Goal: Task Accomplishment & Management: Manage account settings

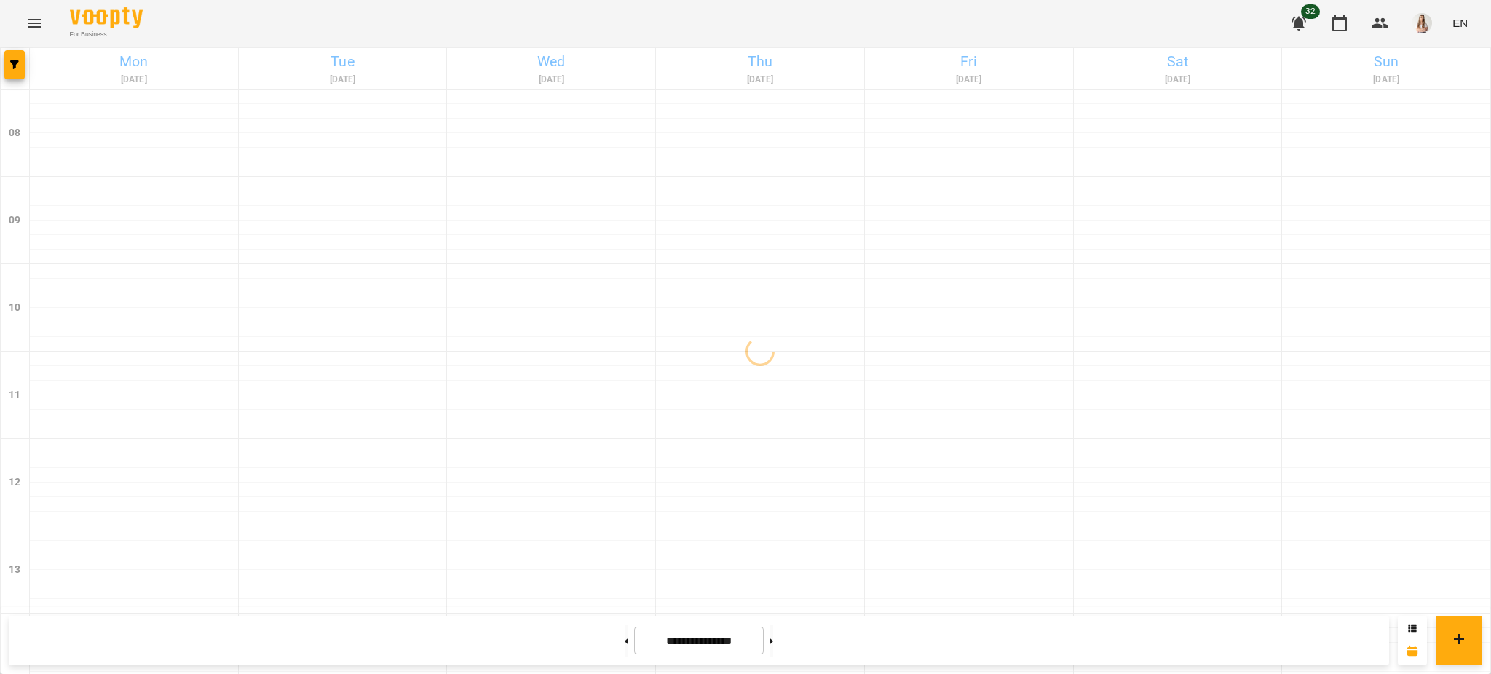
click at [419, 12] on div "For Business 32 EN" at bounding box center [745, 23] width 1491 height 47
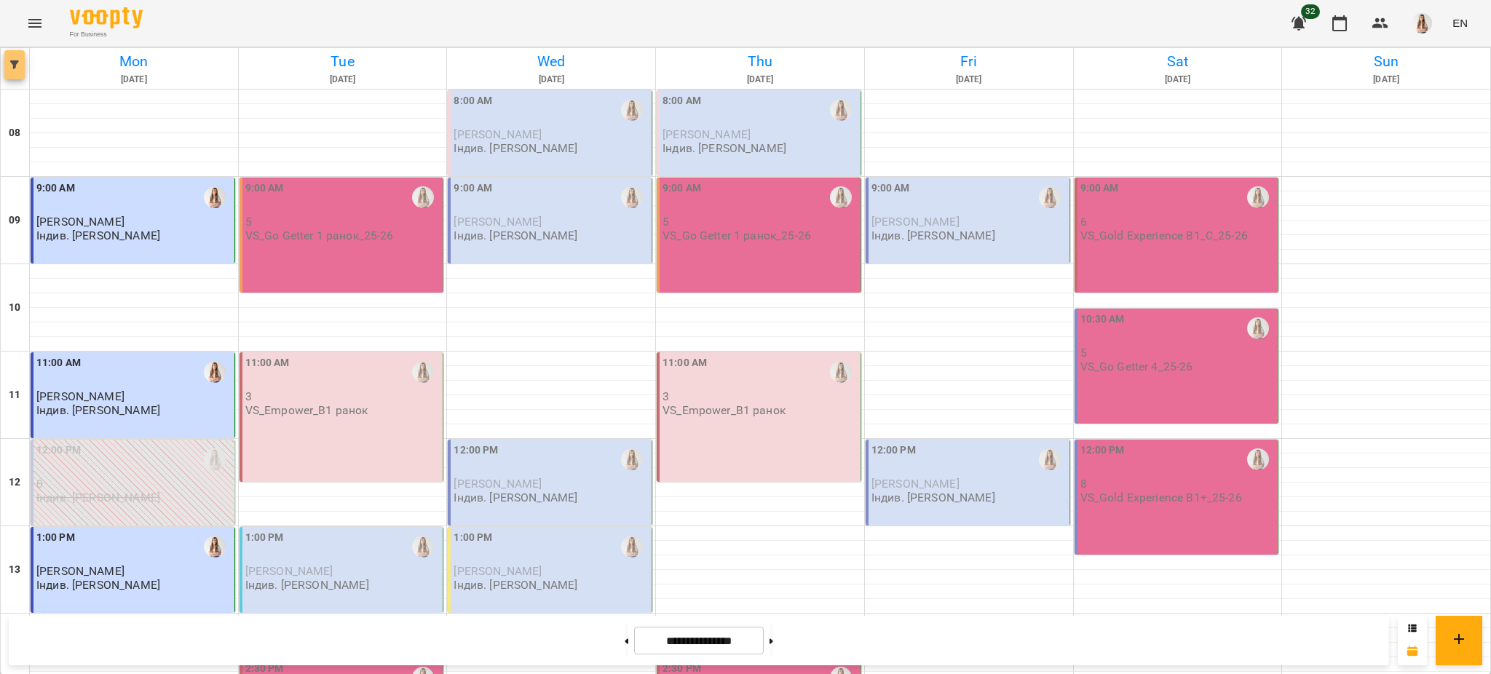
click at [17, 68] on icon "button" at bounding box center [14, 64] width 9 height 9
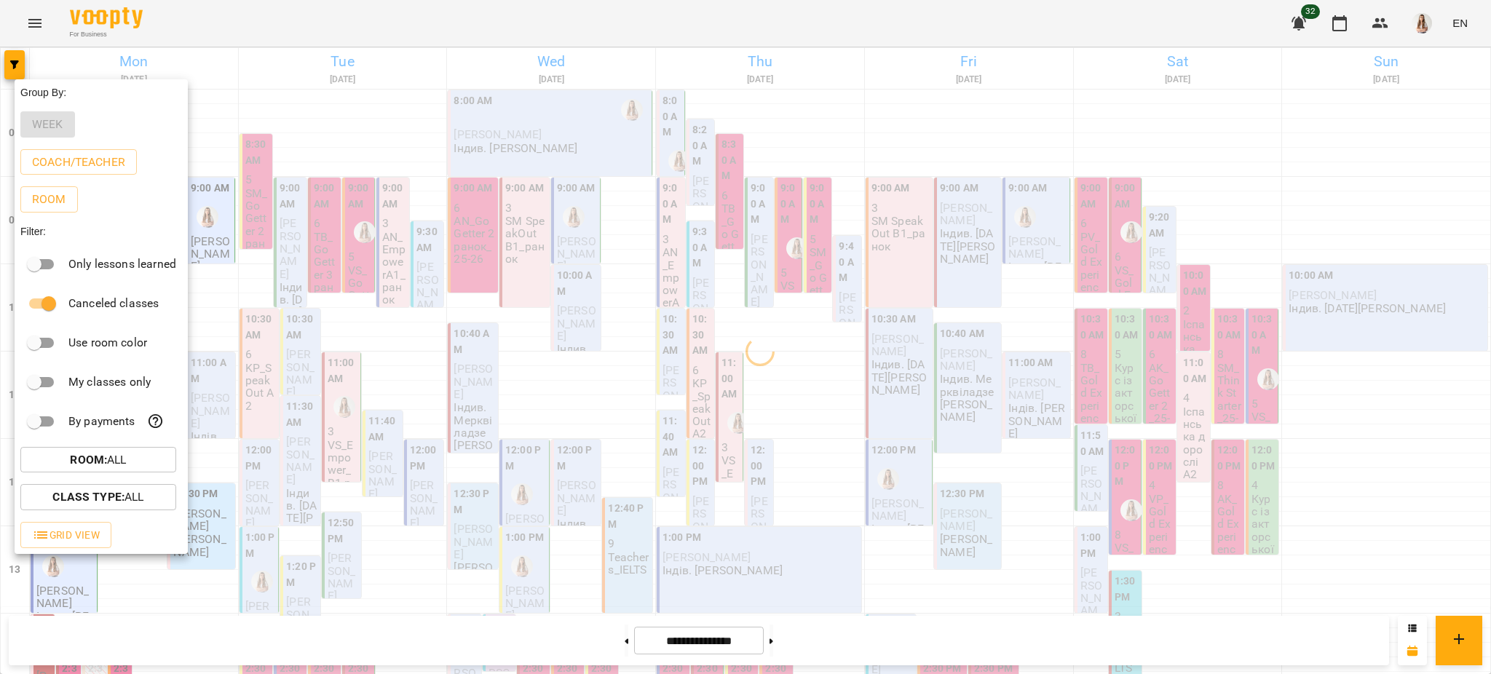
click at [371, 74] on div at bounding box center [745, 337] width 1491 height 674
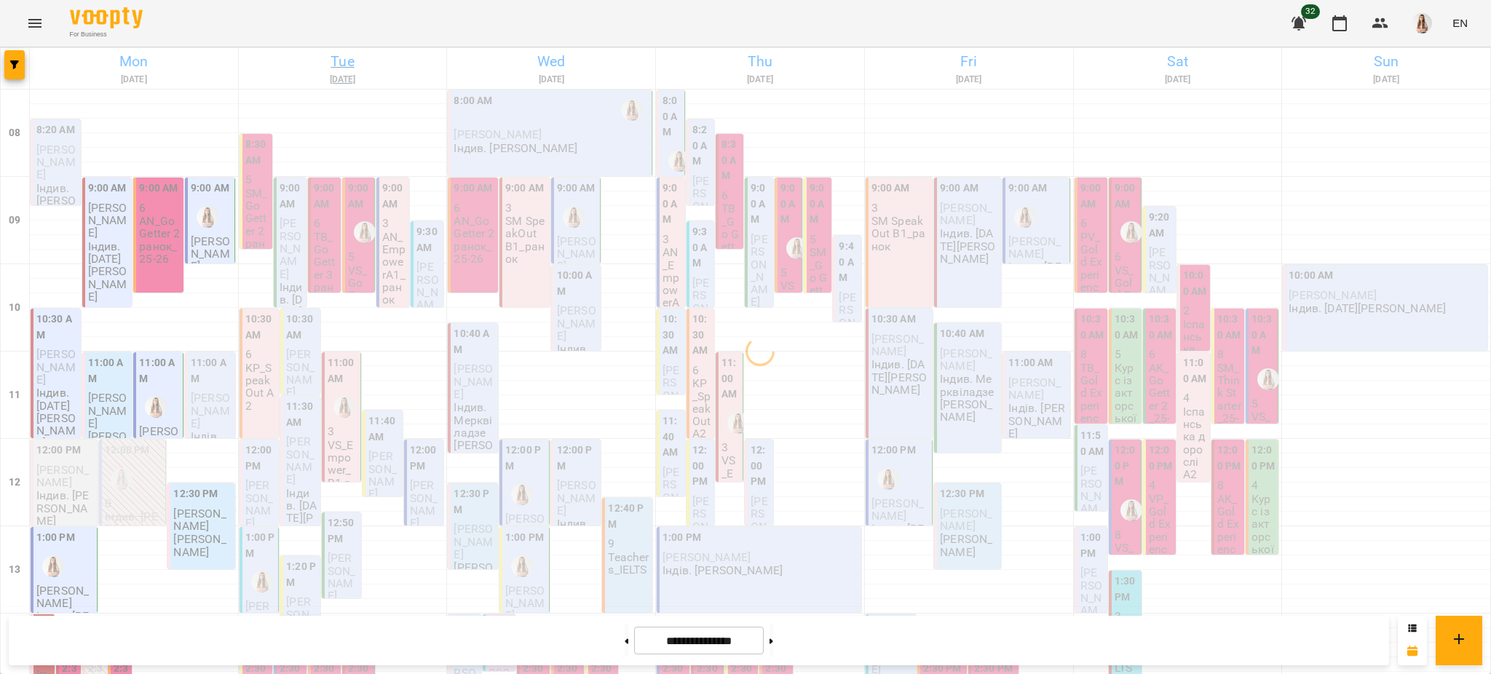
click at [336, 66] on h6 "Tue" at bounding box center [343, 61] width 204 height 23
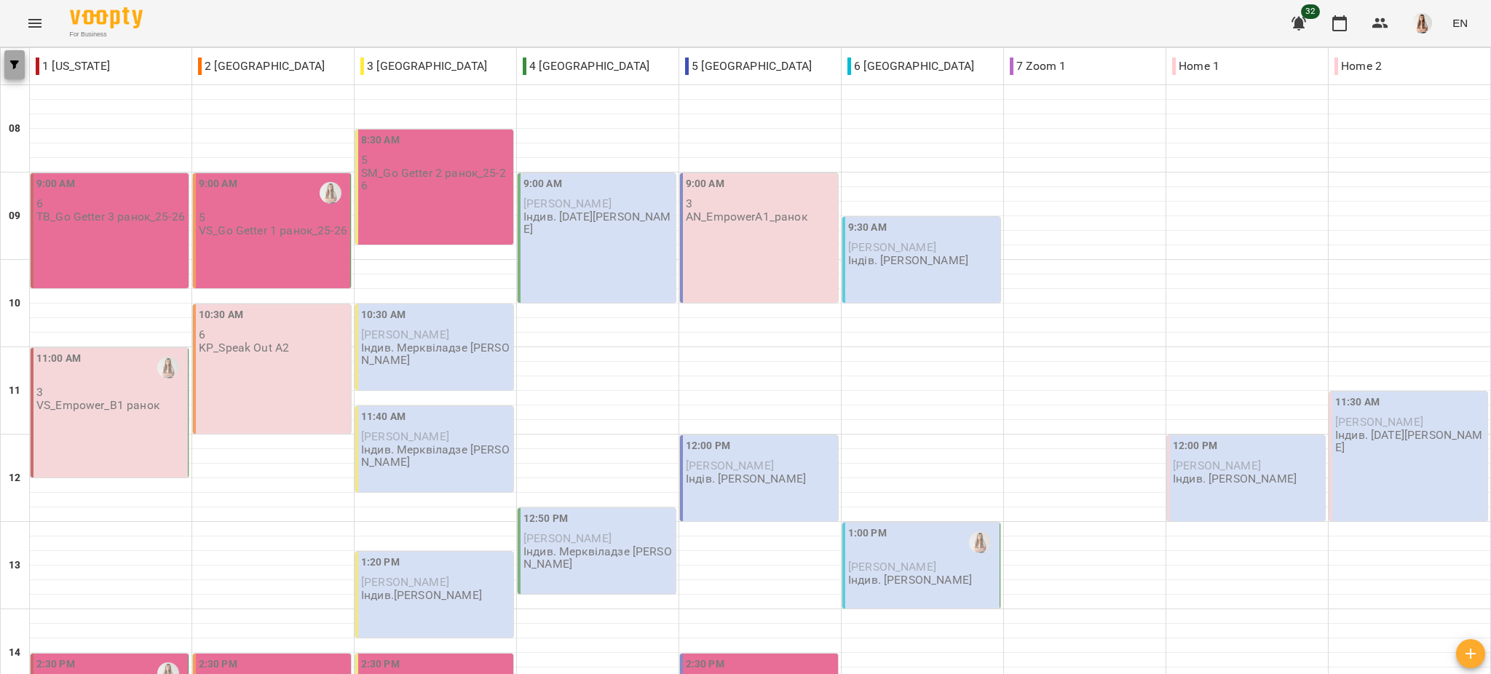
click at [15, 56] on button "button" at bounding box center [14, 64] width 20 height 29
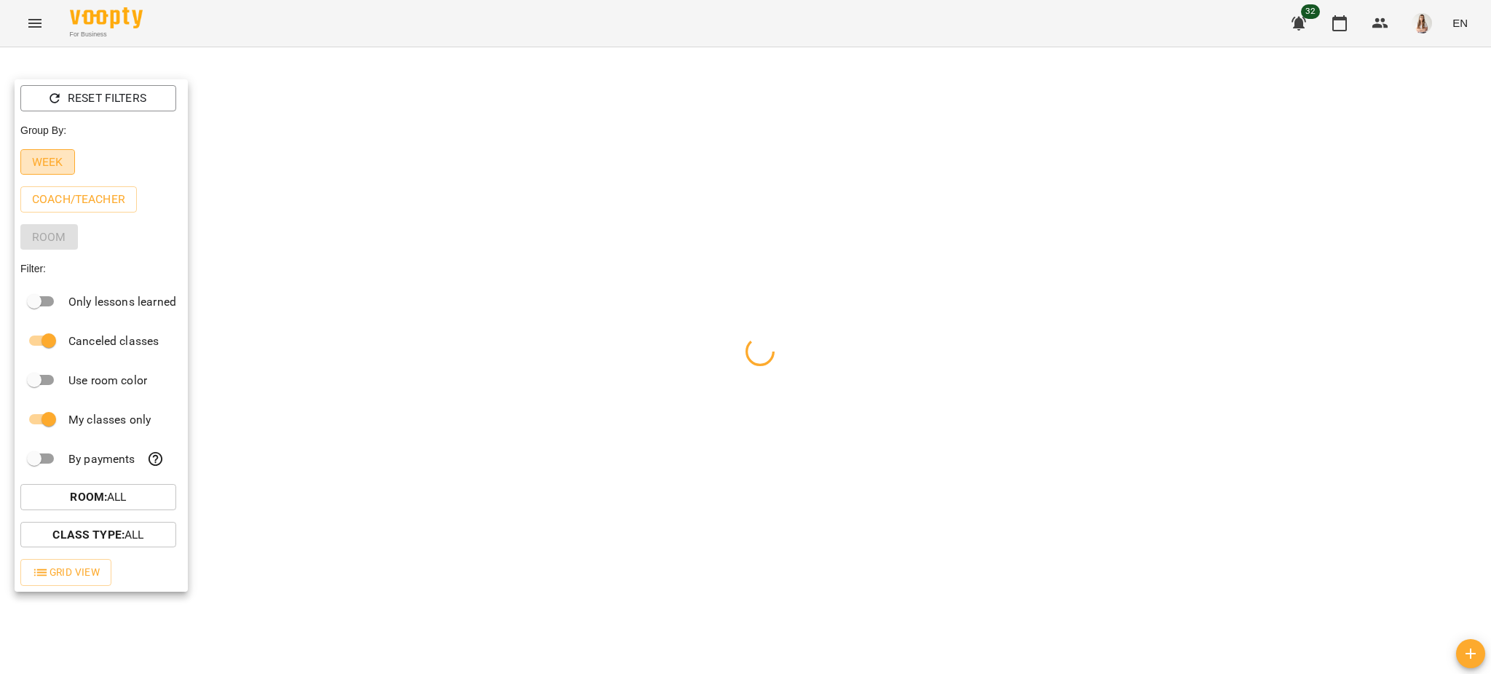
click at [57, 161] on p "Week" at bounding box center [47, 162] width 31 height 17
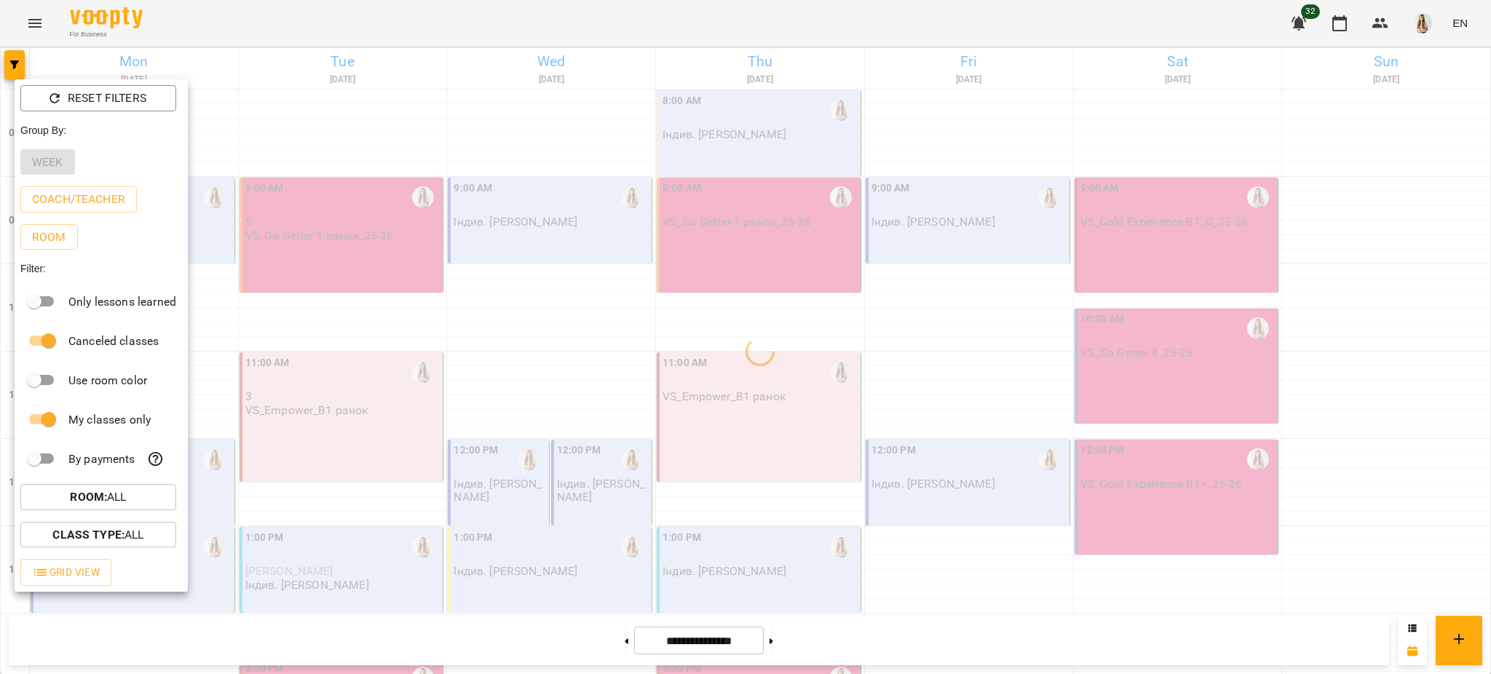
click at [315, 17] on div at bounding box center [745, 337] width 1491 height 674
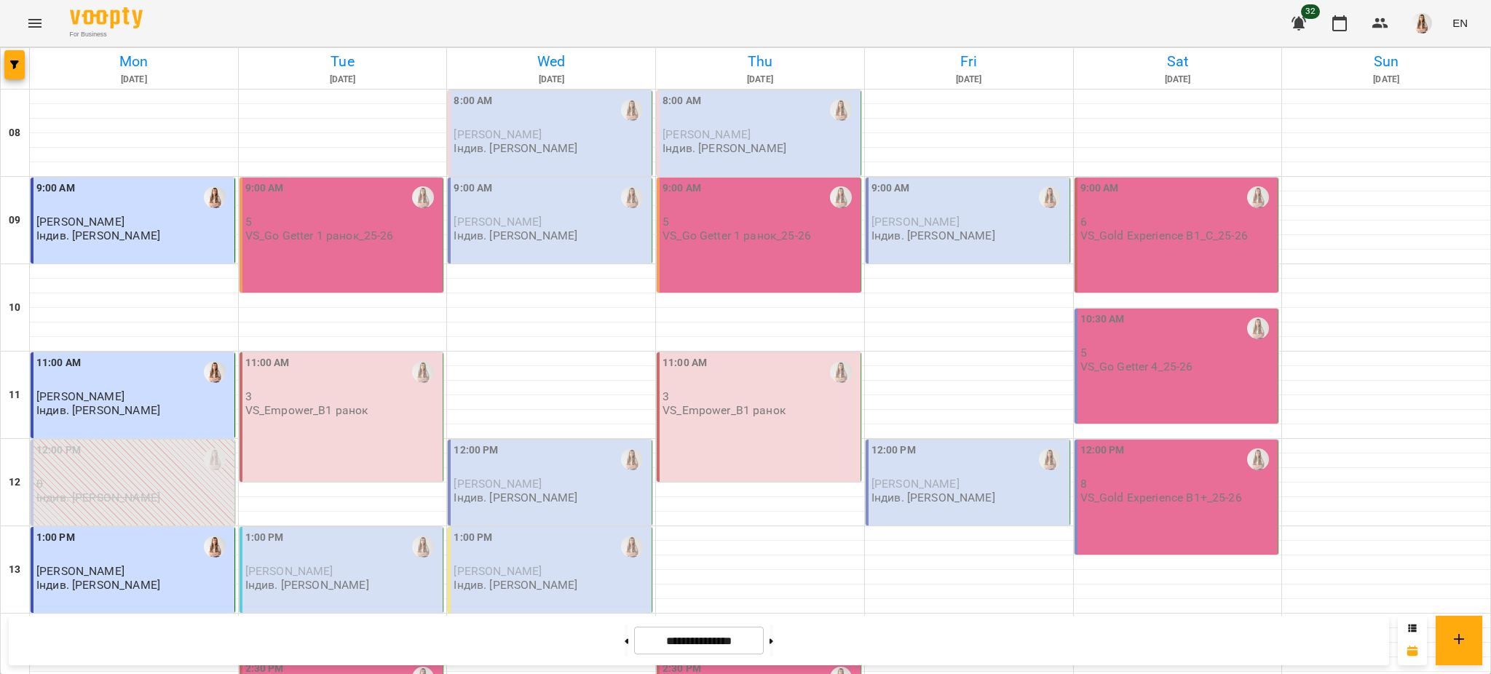
click at [281, 263] on div "9:00 AM 5 VS_Go Getter 1 ранок_25-26" at bounding box center [342, 235] width 205 height 115
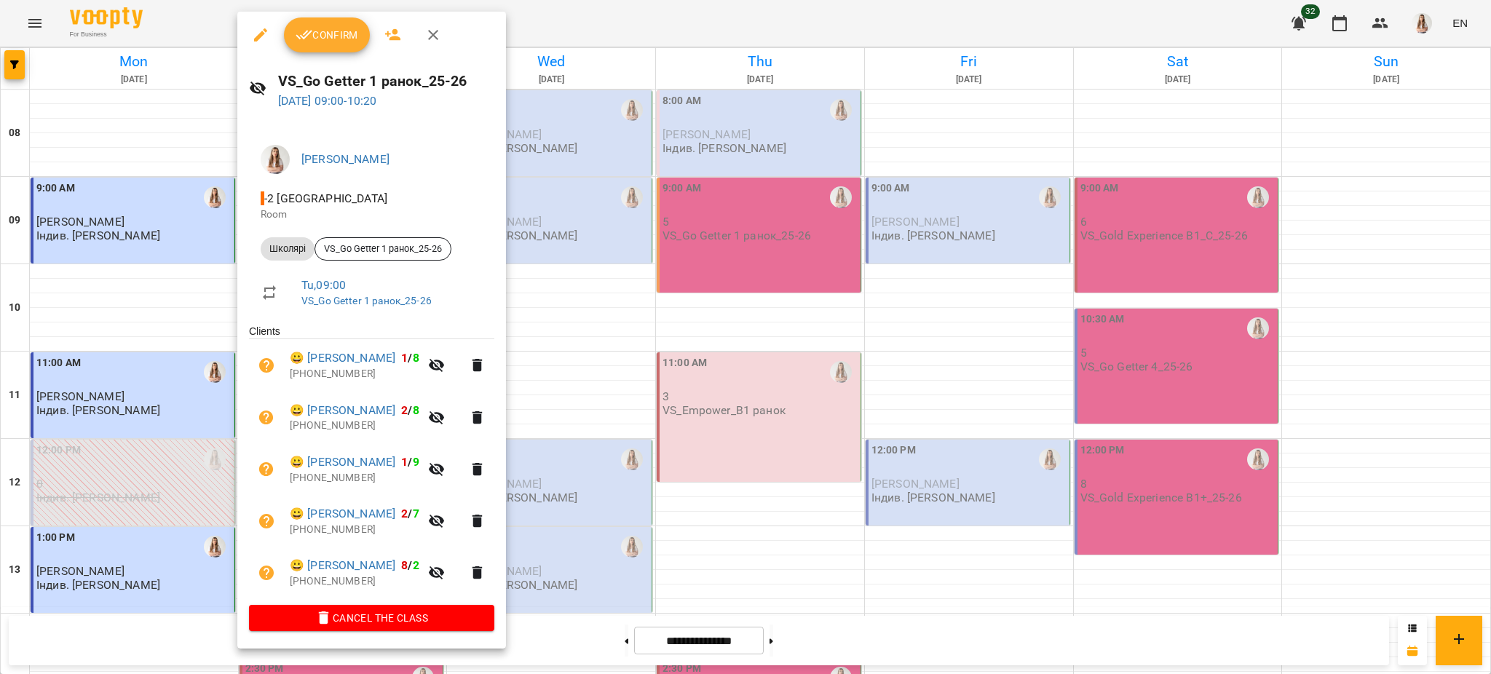
click at [657, 231] on div at bounding box center [745, 337] width 1491 height 674
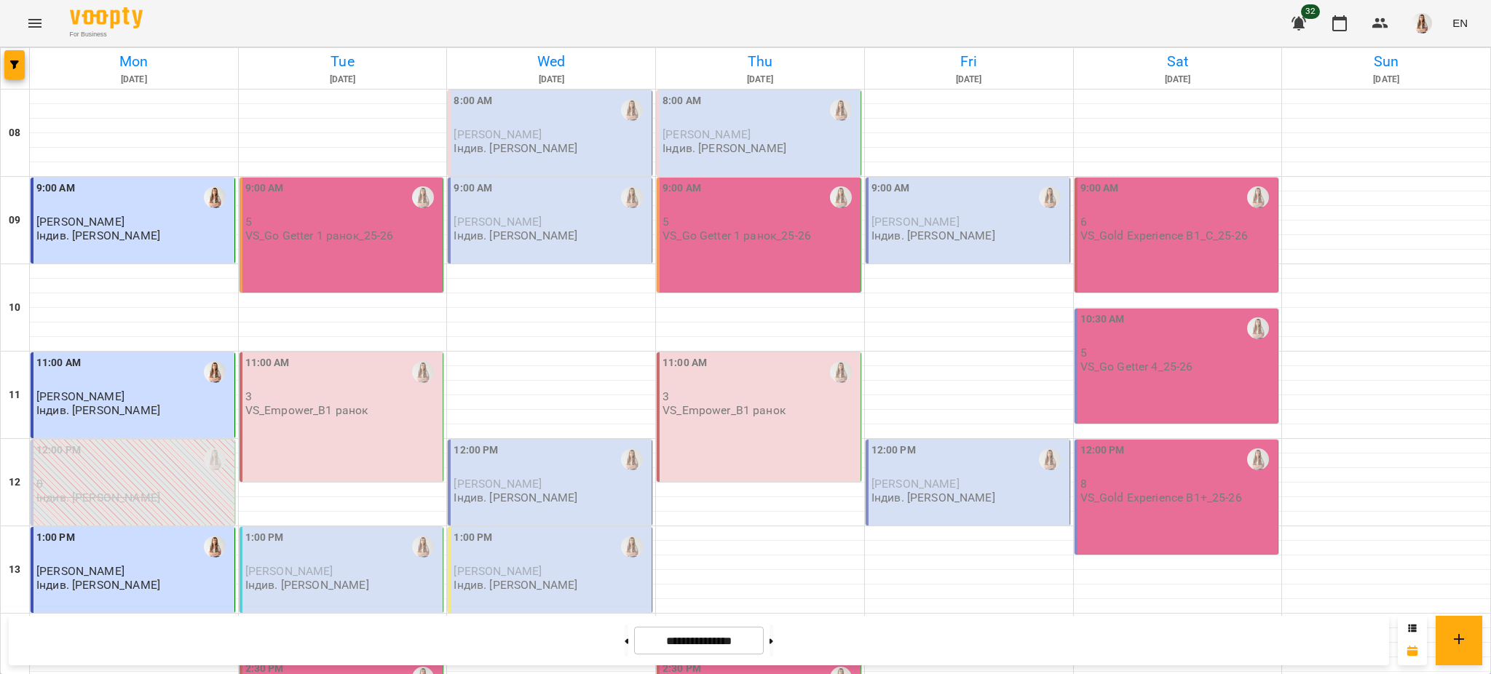
scroll to position [291, 0]
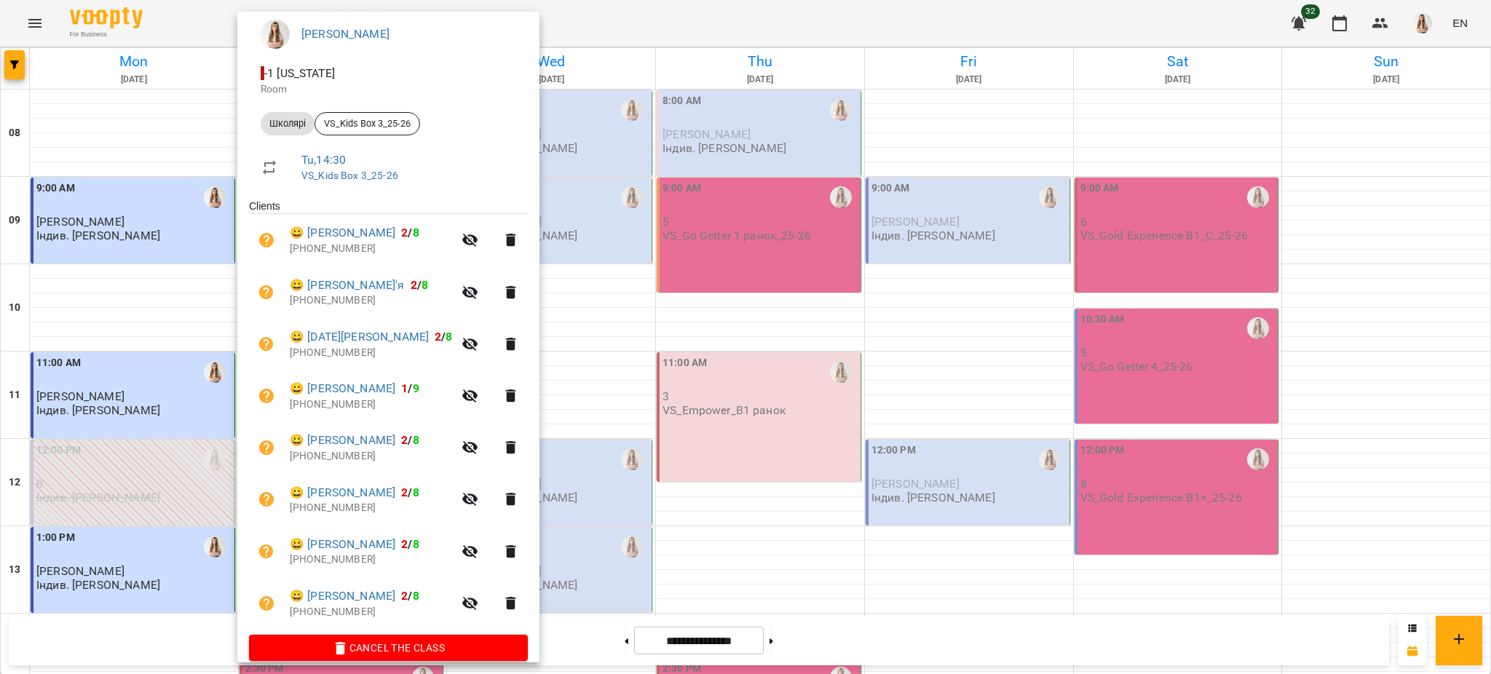
scroll to position [143, 0]
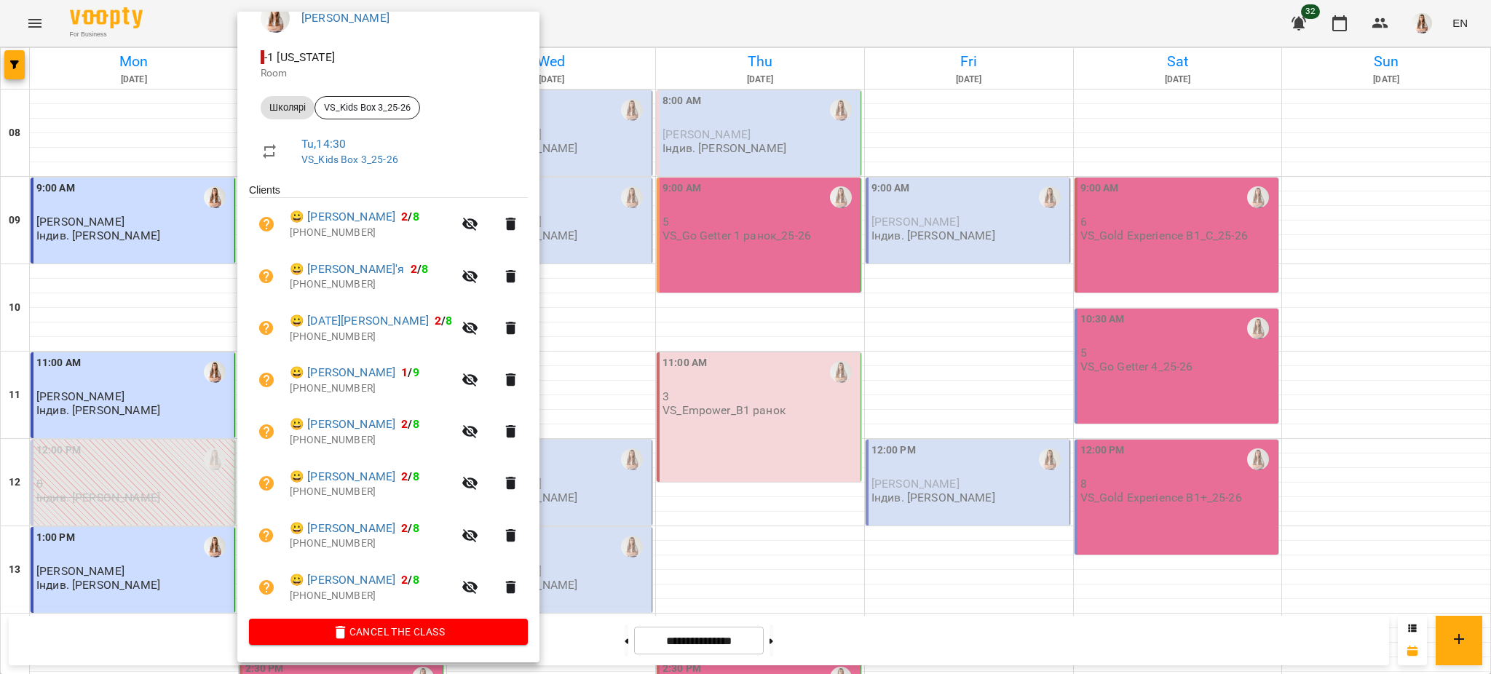
click at [679, 203] on div at bounding box center [745, 337] width 1491 height 674
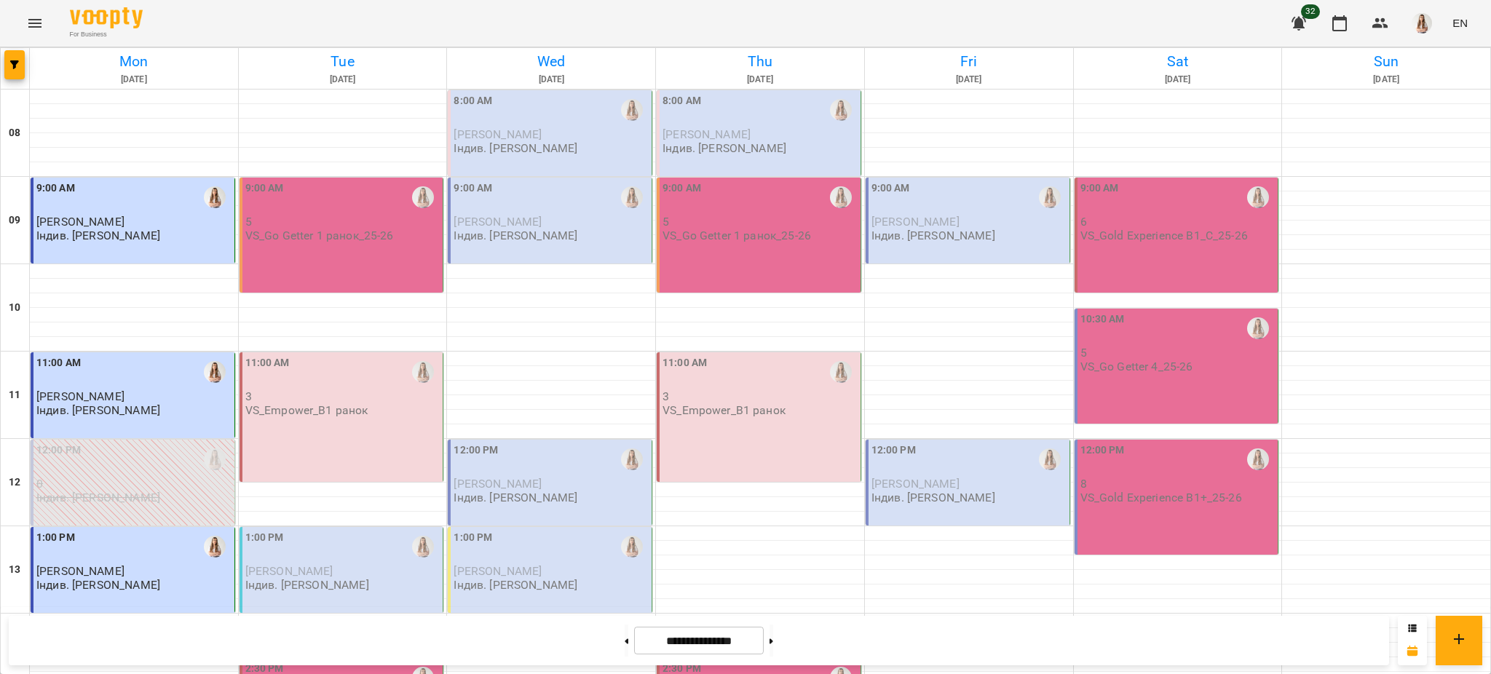
scroll to position [388, 0]
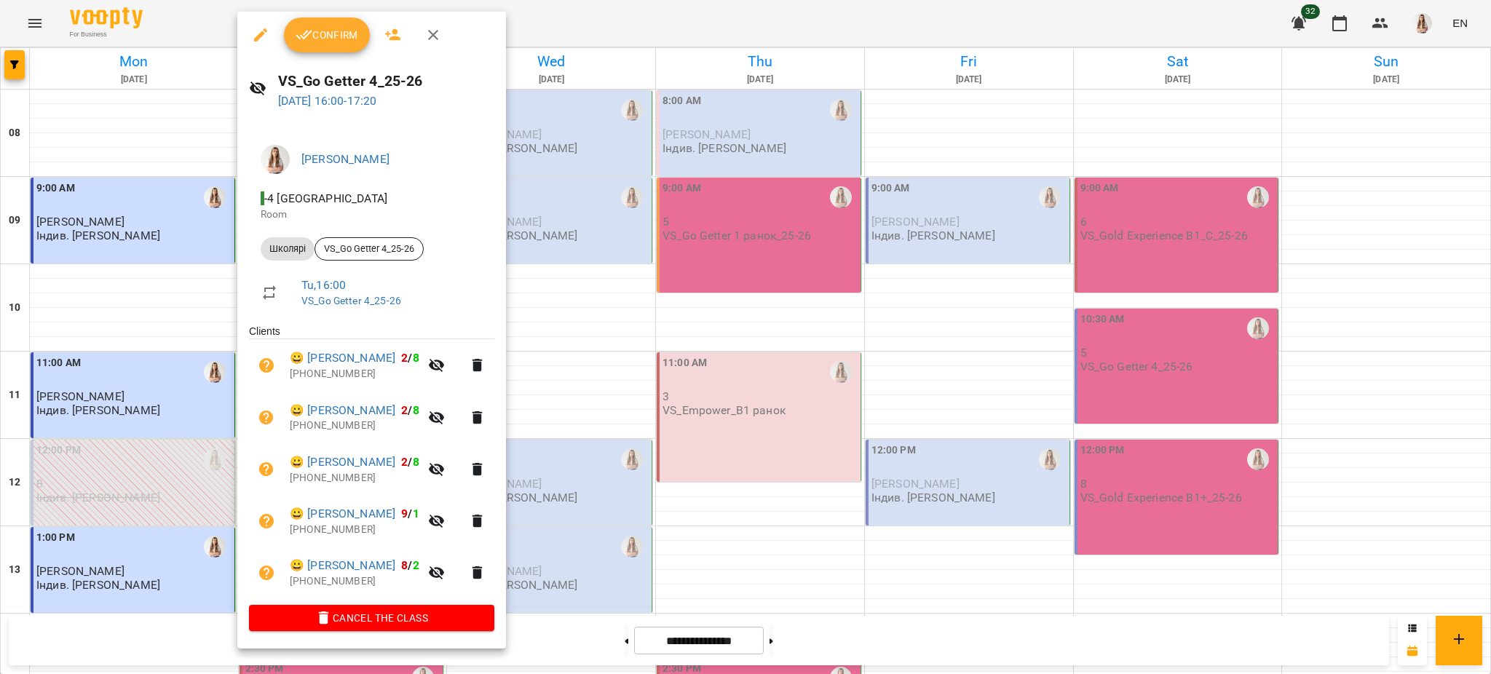
click at [806, 318] on div at bounding box center [745, 337] width 1491 height 674
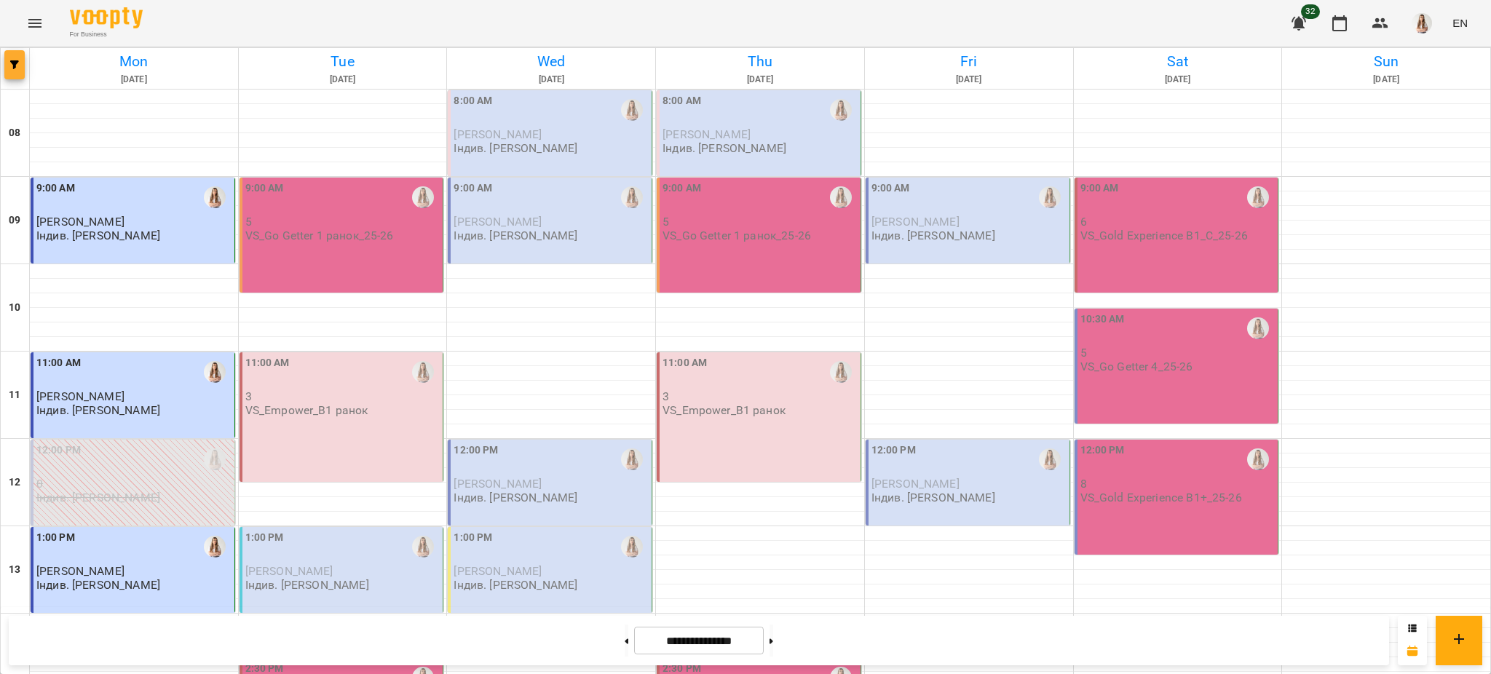
click at [13, 63] on icon "button" at bounding box center [14, 64] width 9 height 9
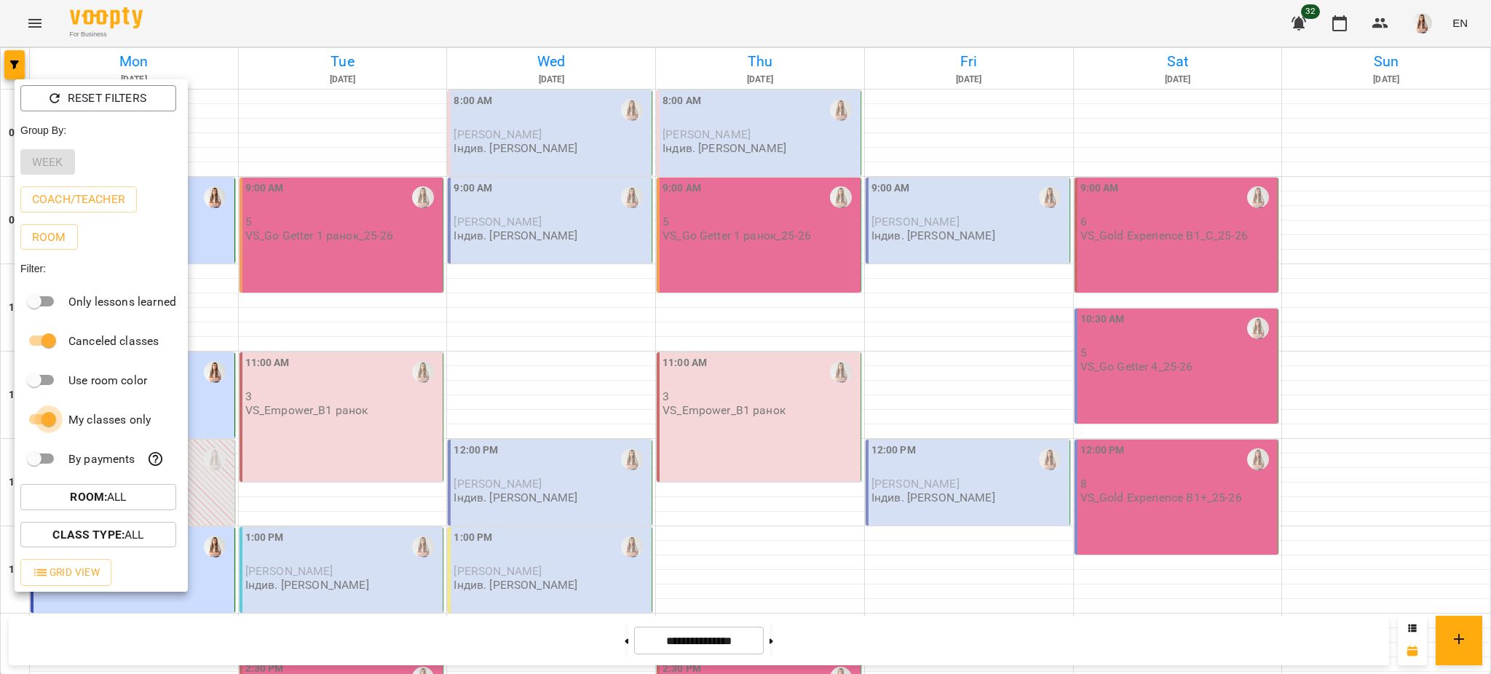
click at [42, 419] on span at bounding box center [49, 420] width 28 height 28
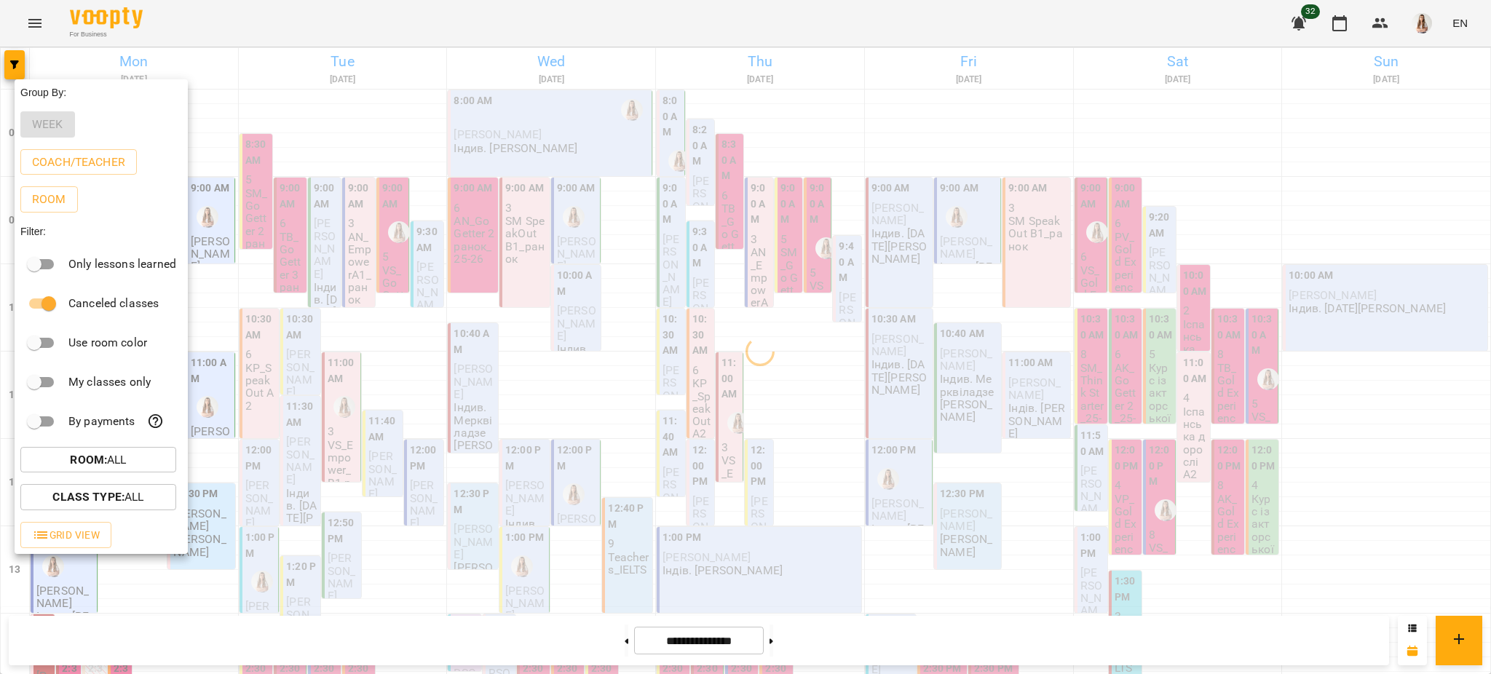
click at [375, 82] on div at bounding box center [745, 337] width 1491 height 674
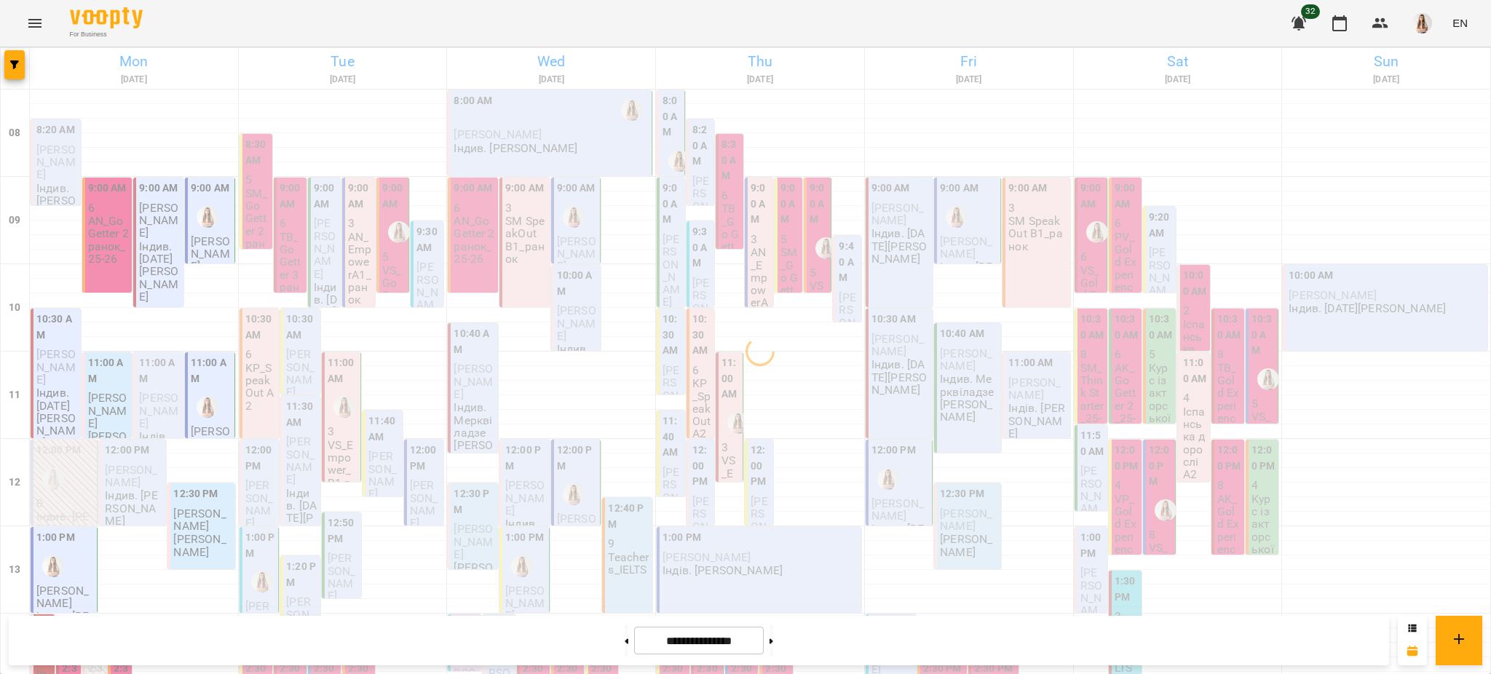
click at [336, 59] on h6 "Tue" at bounding box center [343, 61] width 204 height 23
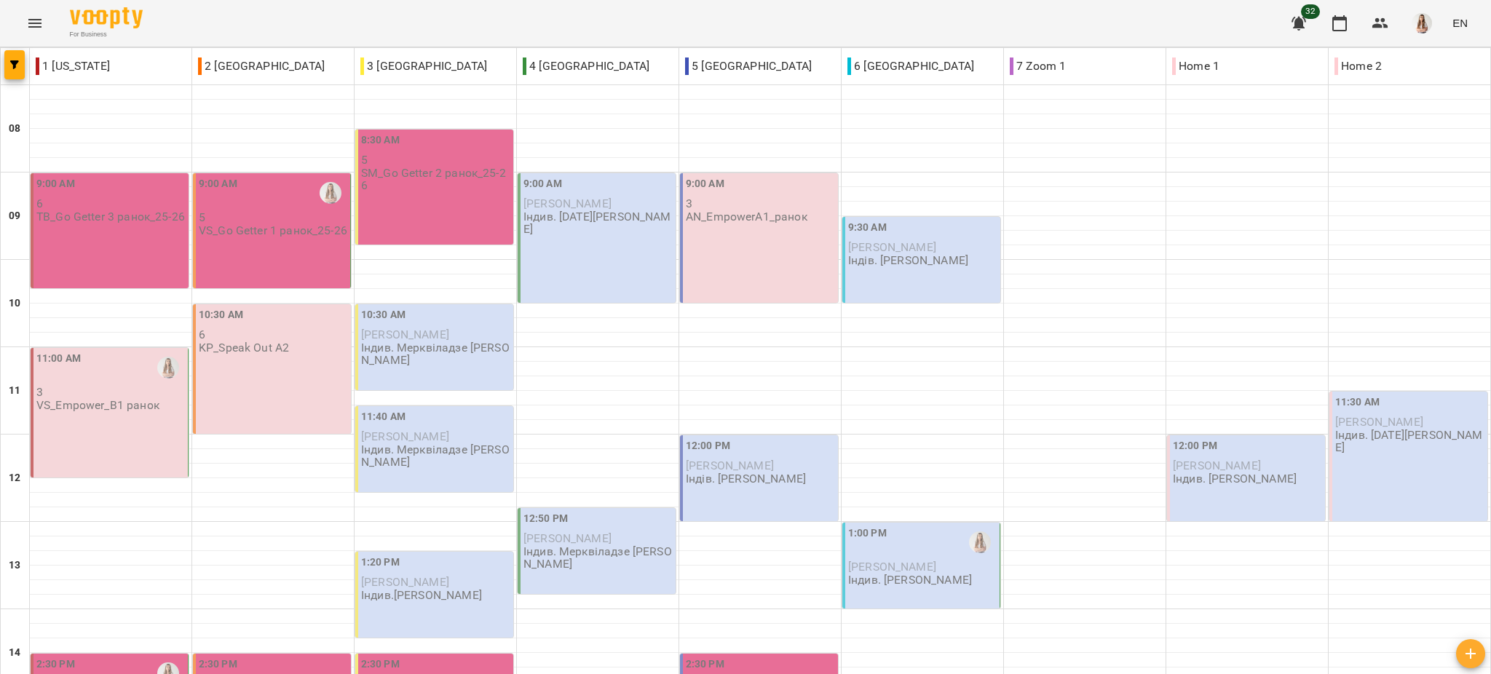
scroll to position [643, 0]
click at [10, 62] on icon "button" at bounding box center [14, 64] width 9 height 9
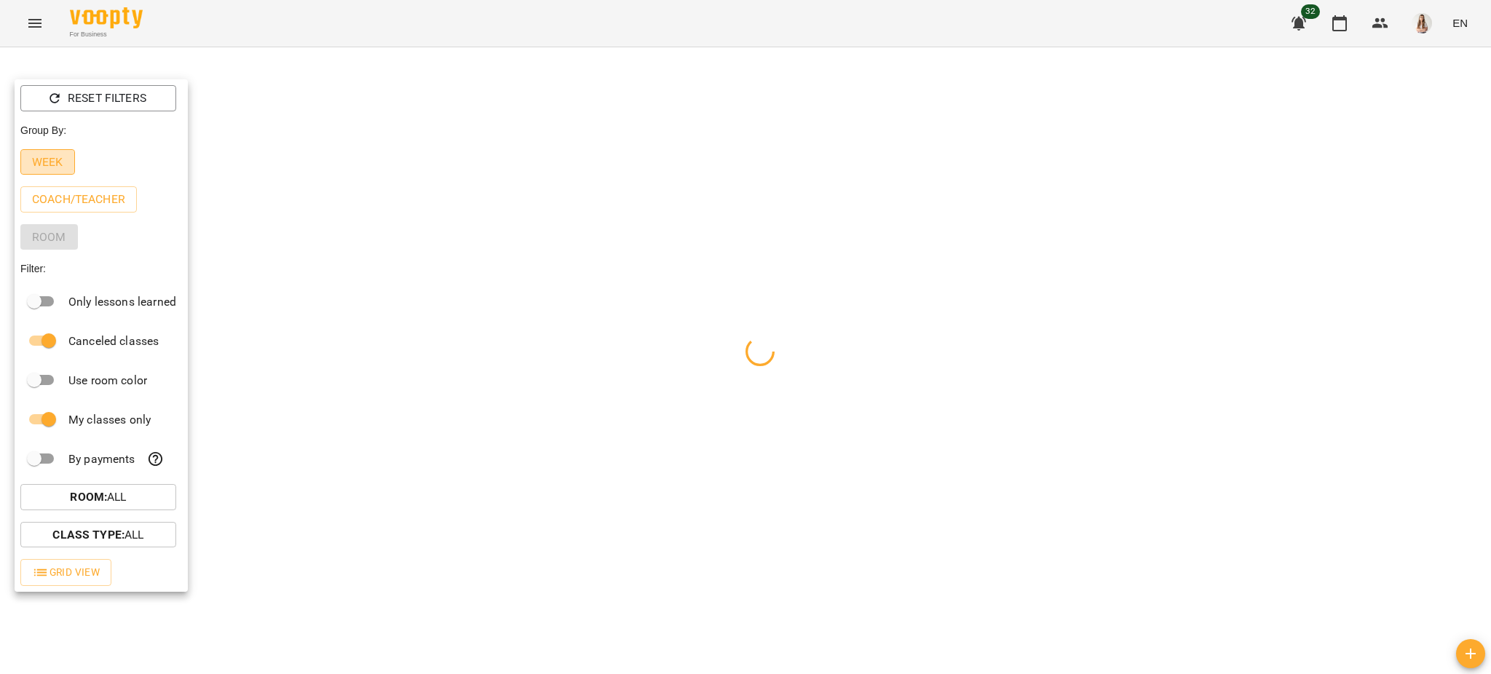
click at [45, 170] on p "Week" at bounding box center [47, 162] width 31 height 17
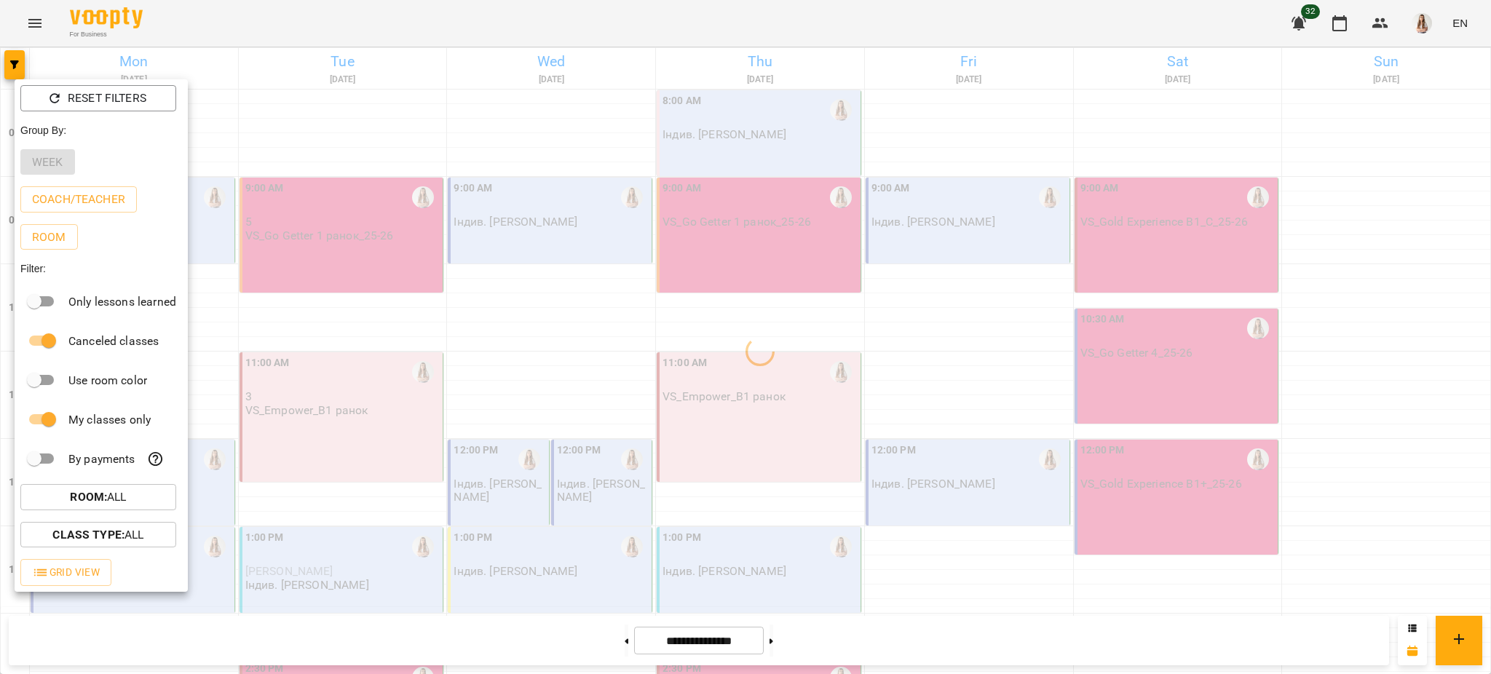
click at [333, 46] on div at bounding box center [745, 337] width 1491 height 674
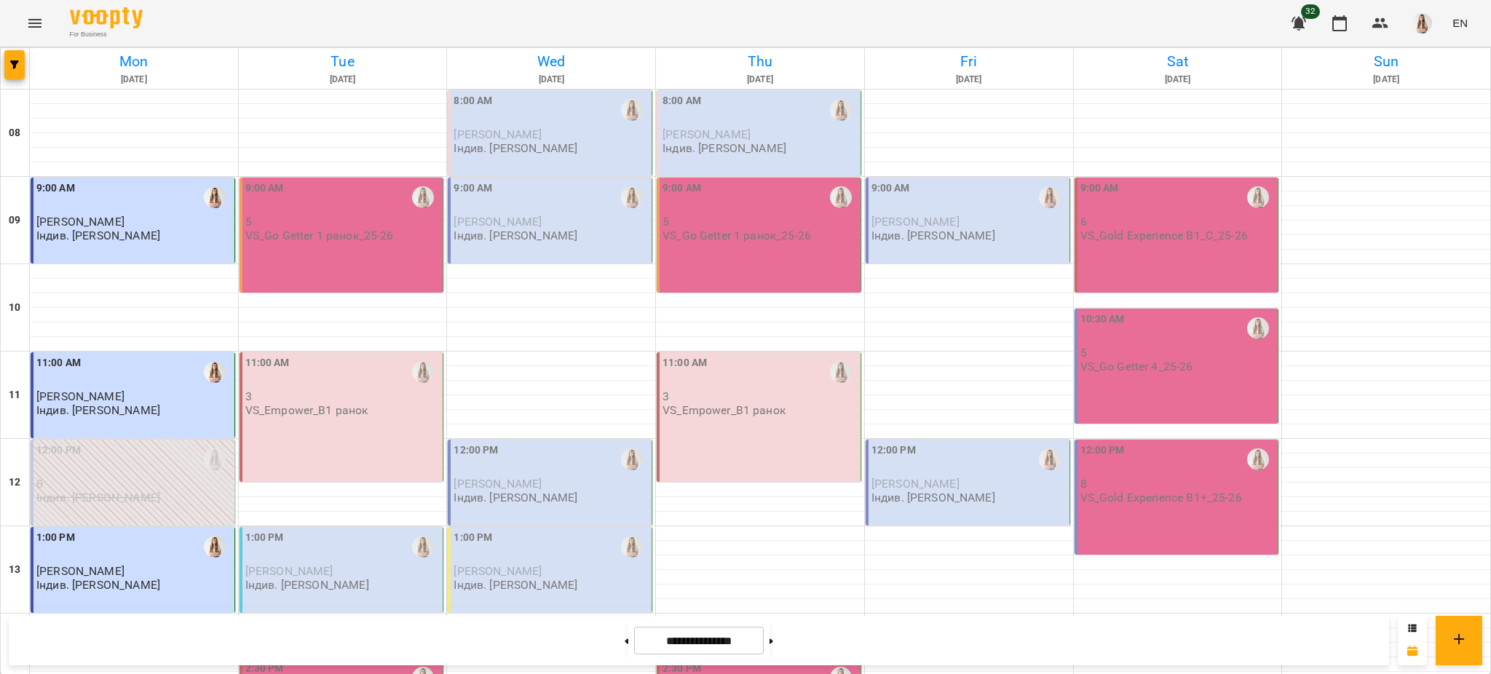
scroll to position [0, 0]
click at [625, 635] on button at bounding box center [627, 641] width 4 height 32
type input "**********"
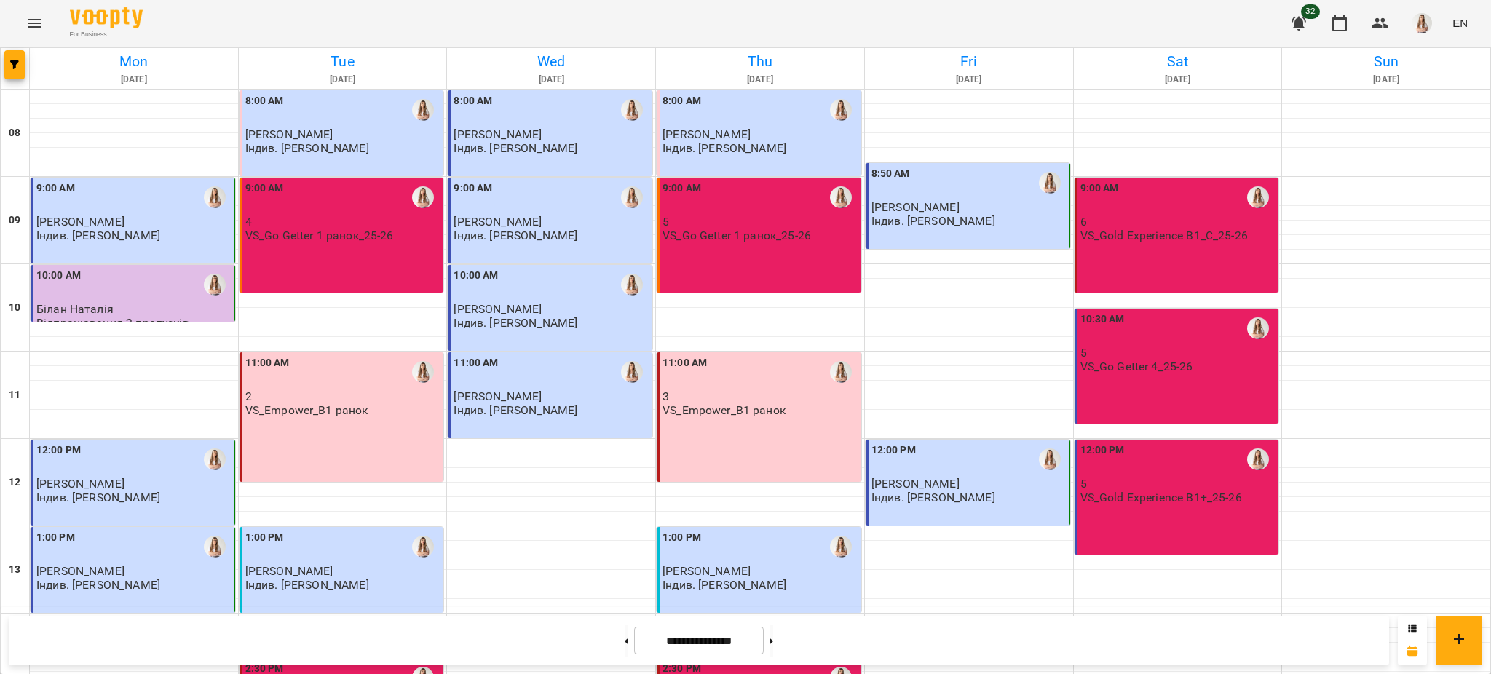
click at [902, 216] on p "Індив. [PERSON_NAME]" at bounding box center [934, 221] width 124 height 12
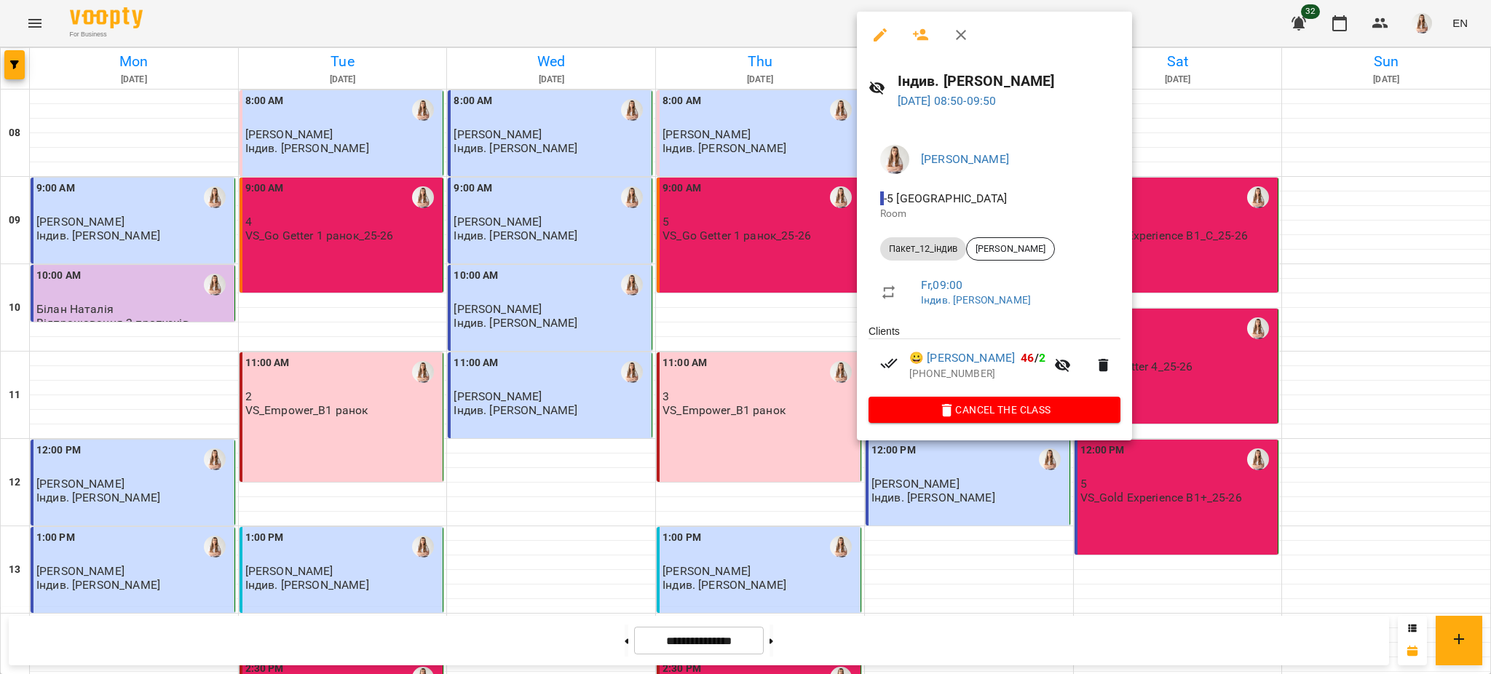
click at [876, 40] on icon "button" at bounding box center [880, 34] width 13 height 13
